Goal: Check status: Check status

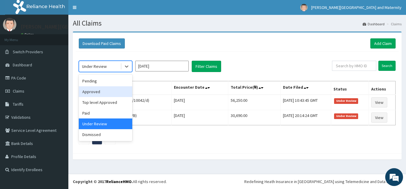
click at [102, 89] on div "Approved" at bounding box center [105, 91] width 53 height 11
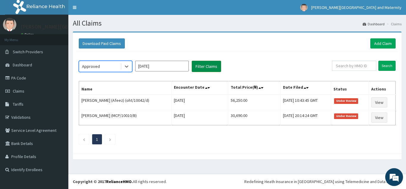
click at [198, 64] on button "Filter Claims" at bounding box center [206, 66] width 29 height 11
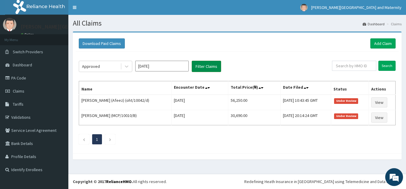
click at [198, 64] on button "Filter Claims" at bounding box center [206, 66] width 29 height 11
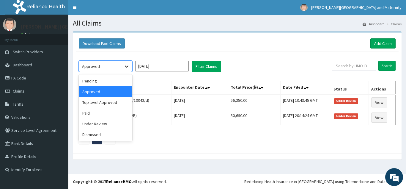
click at [126, 67] on icon at bounding box center [127, 67] width 4 height 2
click at [102, 80] on div "Pending" at bounding box center [105, 80] width 53 height 11
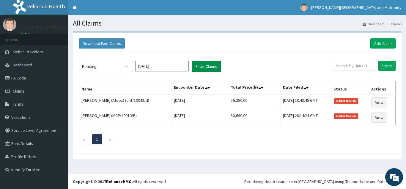
click at [203, 68] on button "Filter Claims" at bounding box center [206, 66] width 29 height 11
click at [206, 65] on button "Filter Claims" at bounding box center [206, 66] width 29 height 11
click at [37, 80] on link "PA Code" at bounding box center [34, 77] width 68 height 13
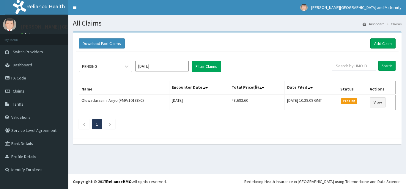
click at [159, 119] on div "PENDING [DATE] Filter Claims Search Name Encounter Date Total Price(₦) Date Fil…" at bounding box center [237, 93] width 323 height 83
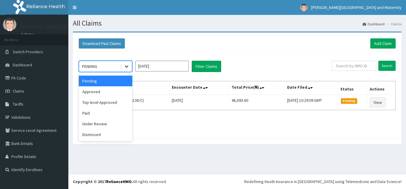
click at [128, 66] on icon at bounding box center [127, 67] width 4 height 2
click at [102, 114] on div "Paid" at bounding box center [105, 113] width 53 height 11
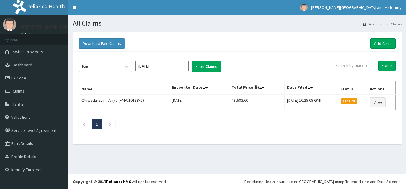
click at [204, 72] on div "Paid [DATE] Filter Claims Search Name Encounter Date Total Price(₦) Date Filed …" at bounding box center [237, 93] width 323 height 83
